Goal: Task Accomplishment & Management: Use online tool/utility

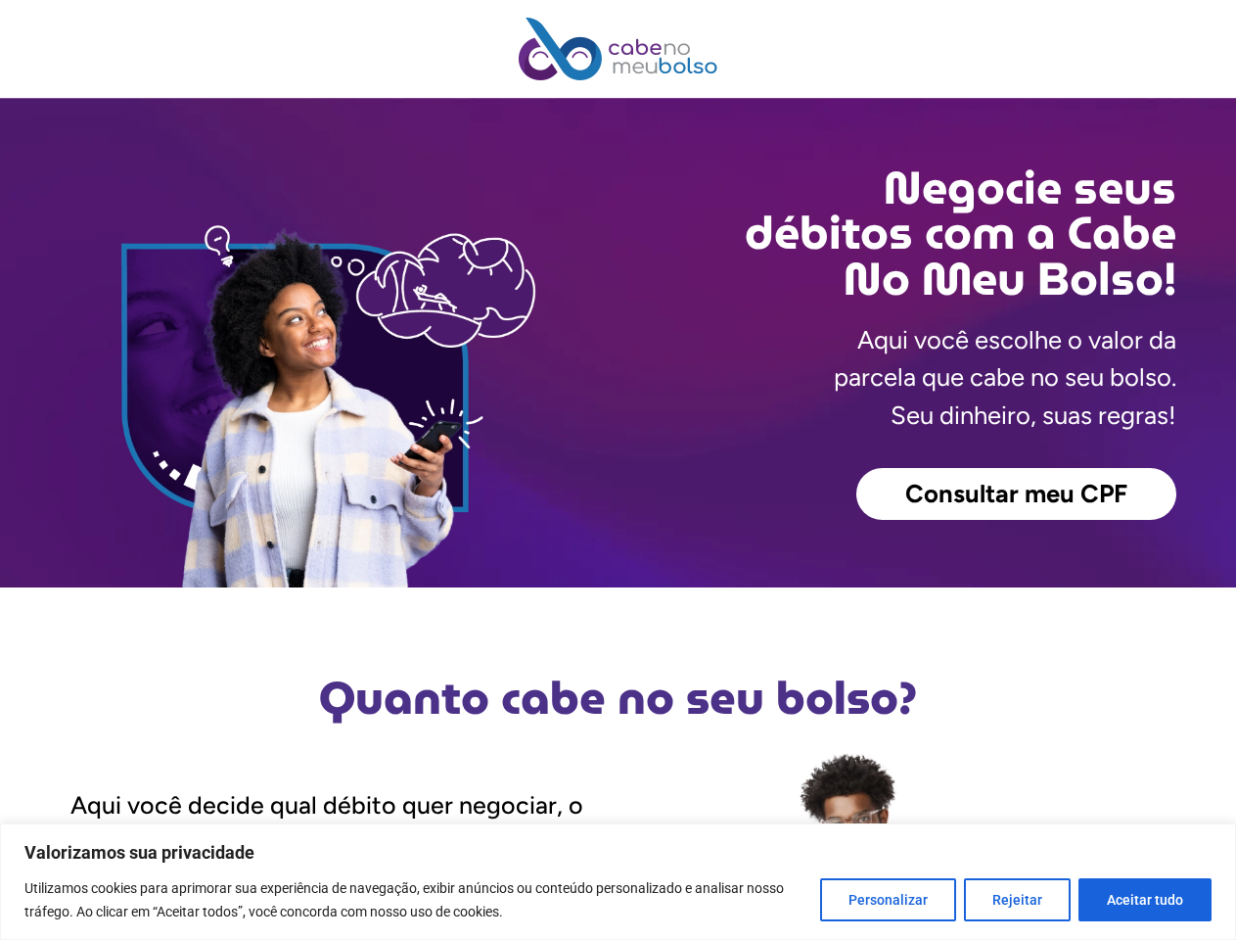
click at [619, 470] on div "Consultar meu CPF" at bounding box center [898, 494] width 558 height 53
click at [893, 900] on button "Personalizar" at bounding box center [888, 899] width 136 height 43
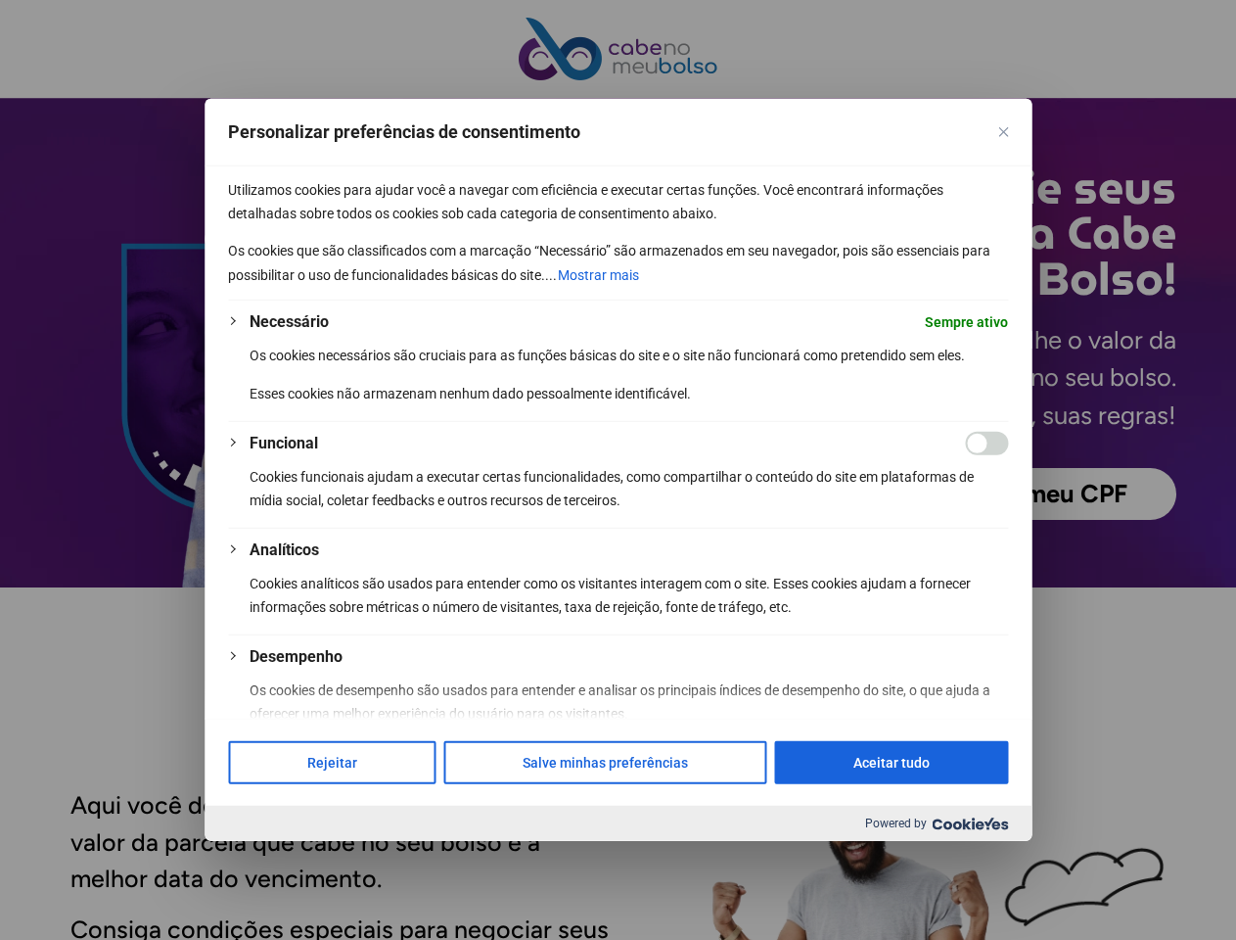
click at [1018, 900] on div at bounding box center [618, 470] width 1236 height 940
click at [1145, 900] on div at bounding box center [618, 470] width 1236 height 940
